Goal: Transaction & Acquisition: Purchase product/service

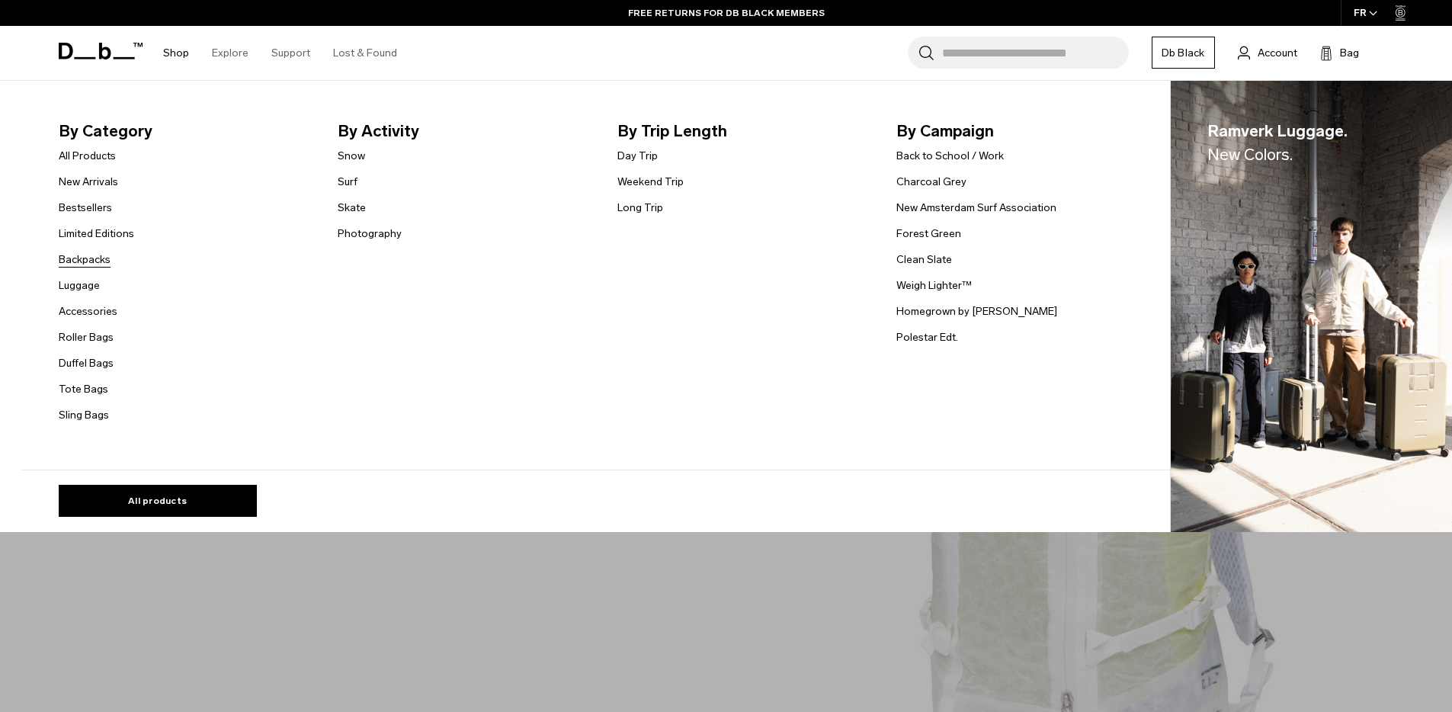
click at [82, 264] on link "Backpacks" at bounding box center [85, 259] width 52 height 16
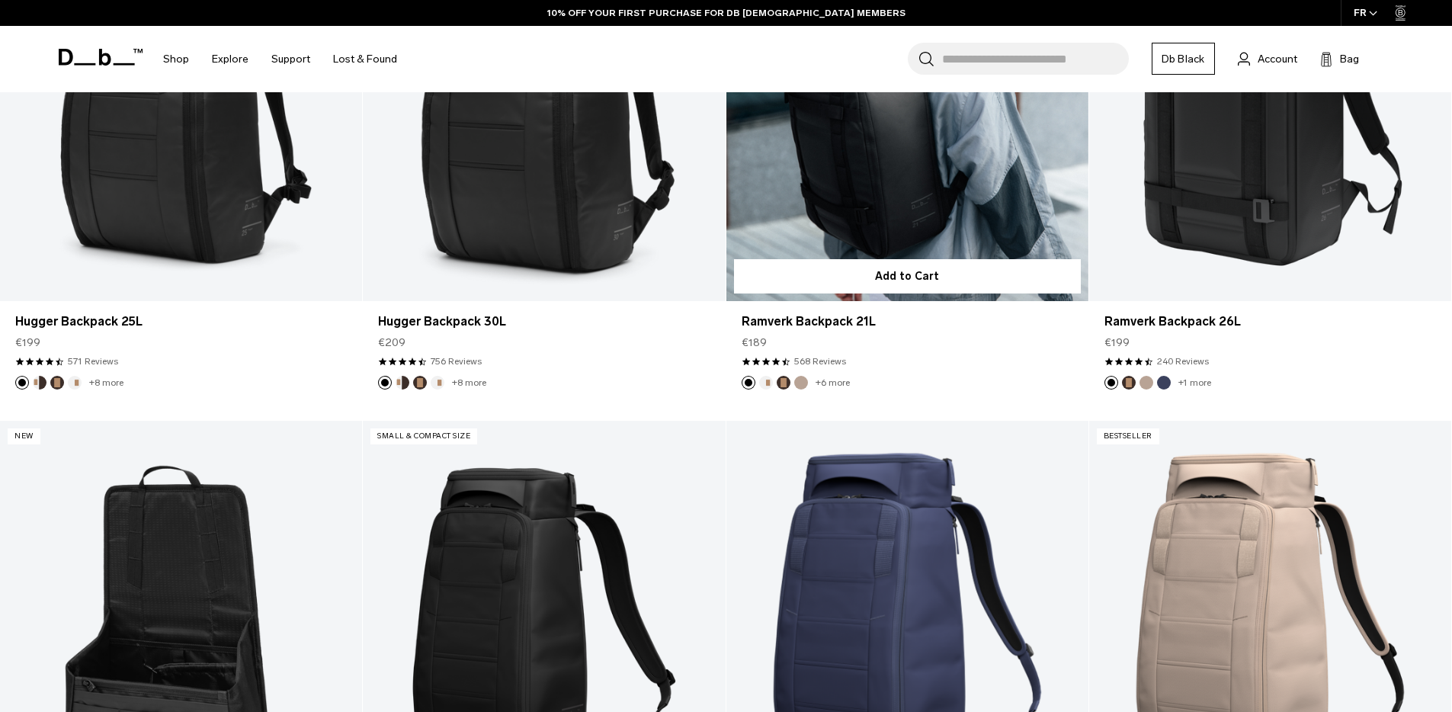
scroll to position [367, 0]
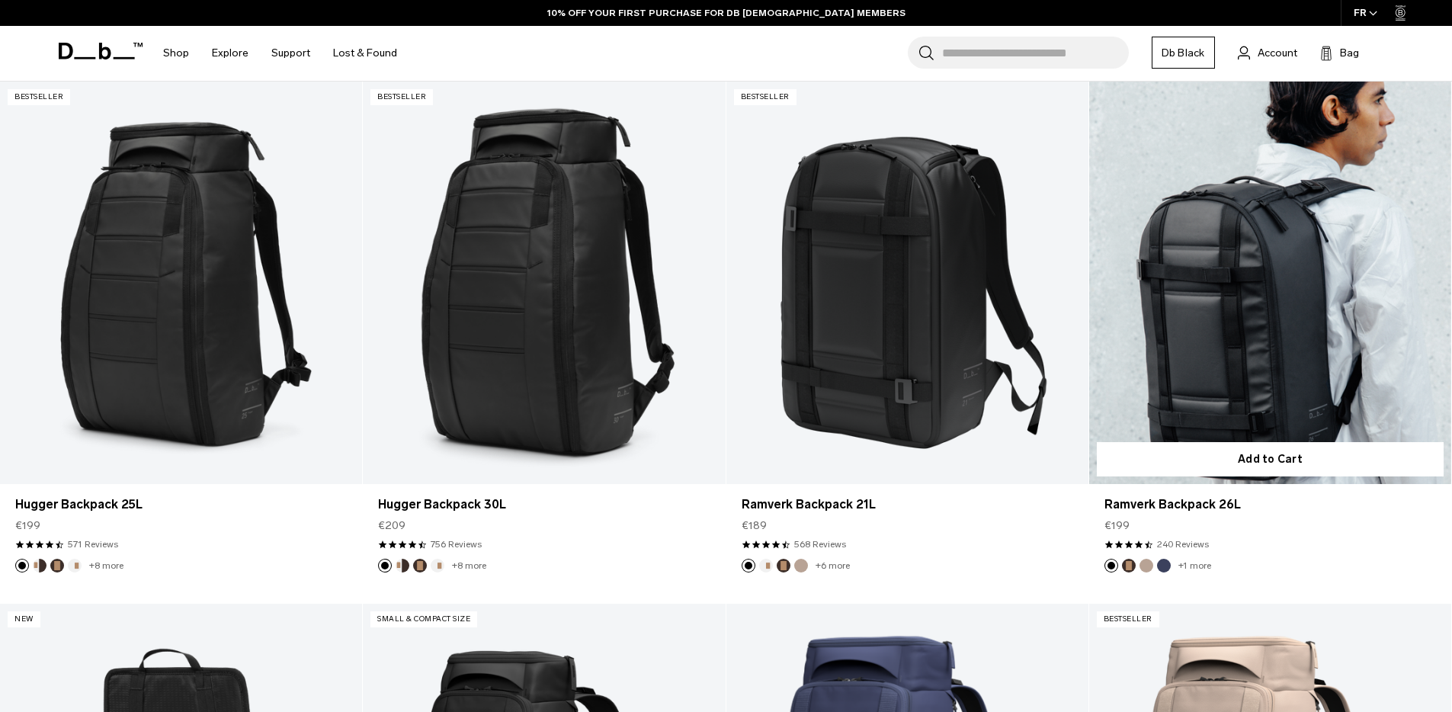
click at [1248, 278] on link "Ramverk Backpack 26L" at bounding box center [1270, 283] width 362 height 402
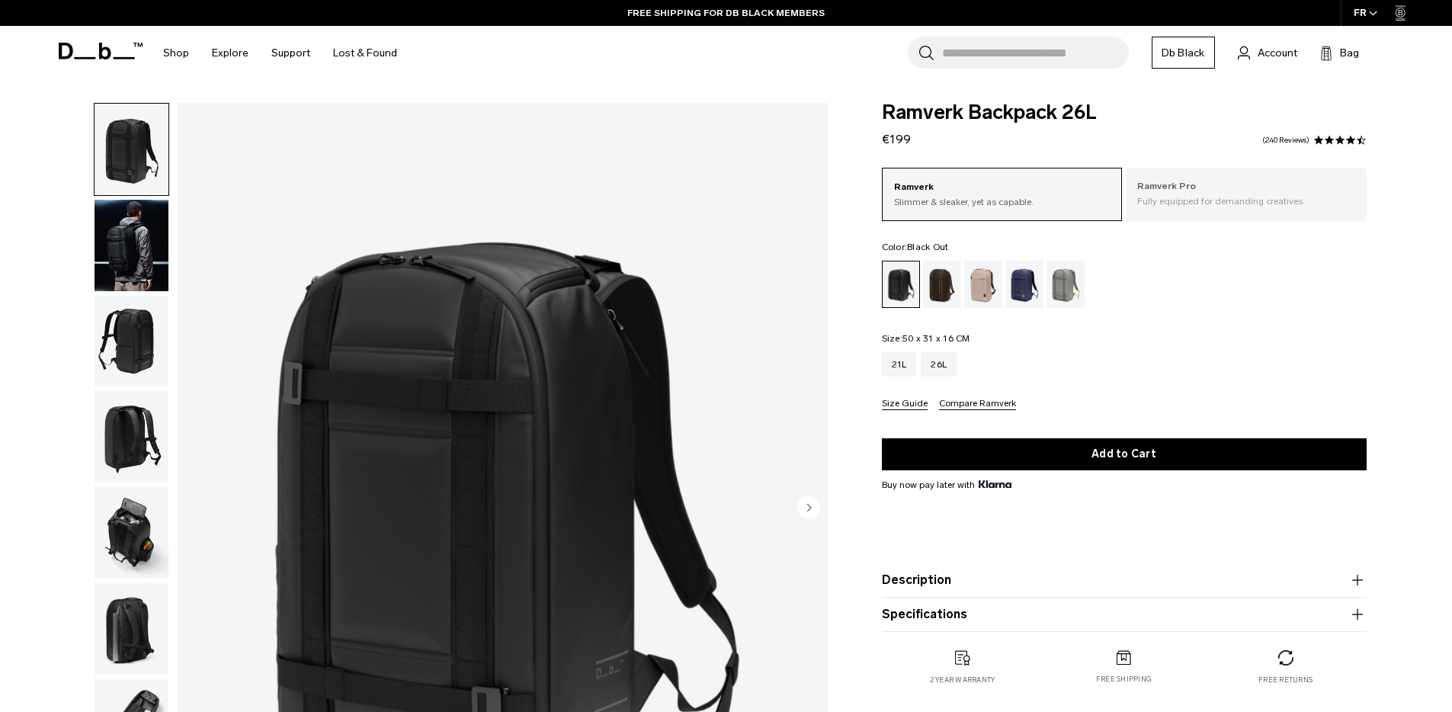
click at [1200, 202] on p "Fully equipped for demanding creatives." at bounding box center [1246, 201] width 218 height 14
